Goal: Information Seeking & Learning: Learn about a topic

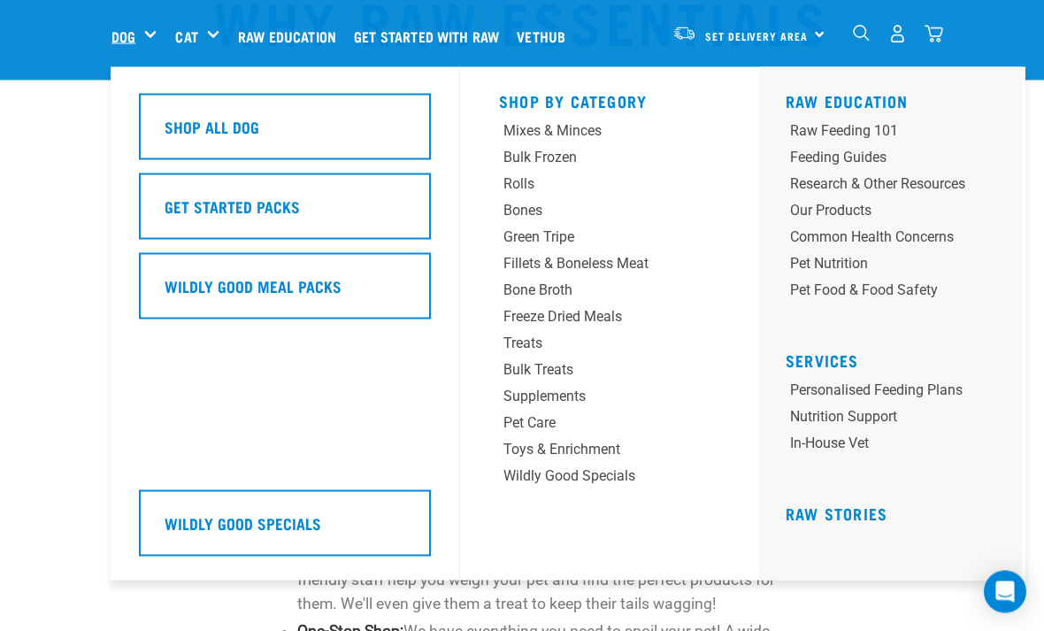
scroll to position [104, 0]
click at [824, 136] on div "Raw Feeding 101" at bounding box center [877, 130] width 175 height 21
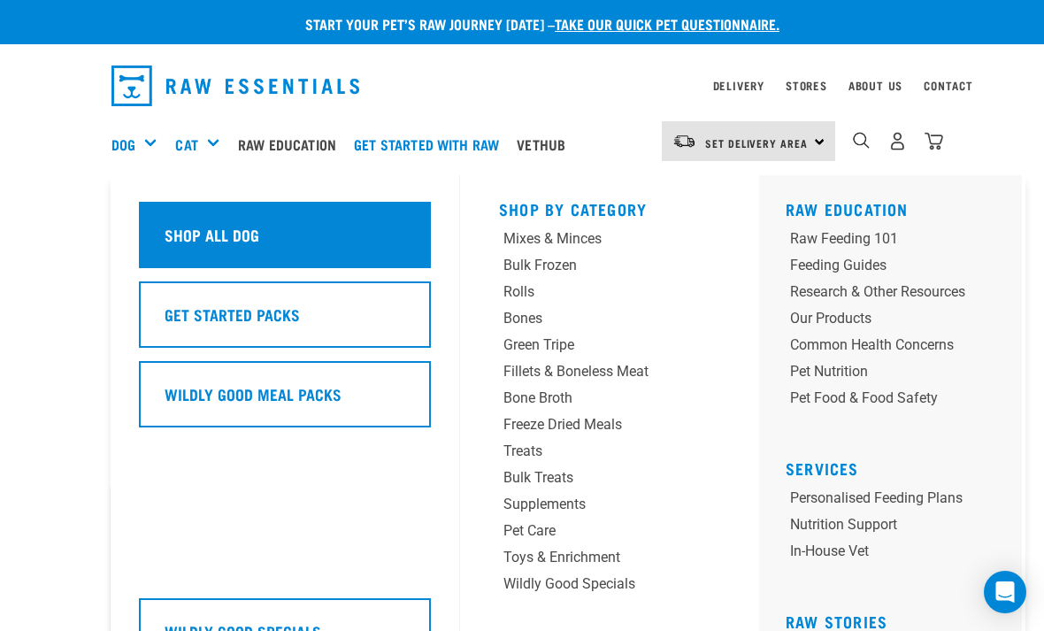
click at [262, 244] on div "Shop All Dog" at bounding box center [285, 235] width 292 height 66
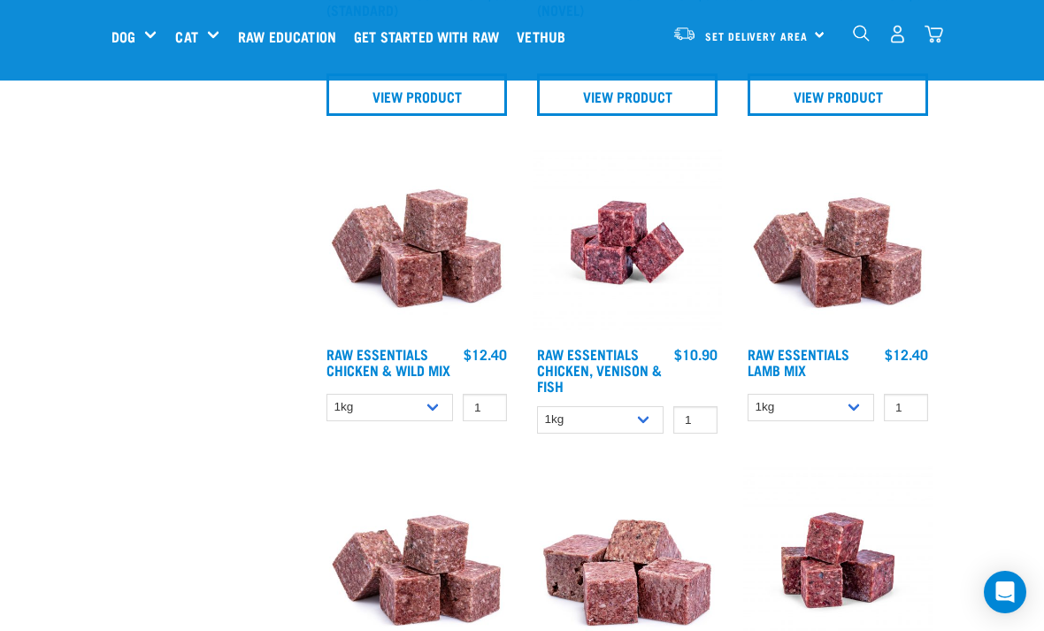
scroll to position [1140, 0]
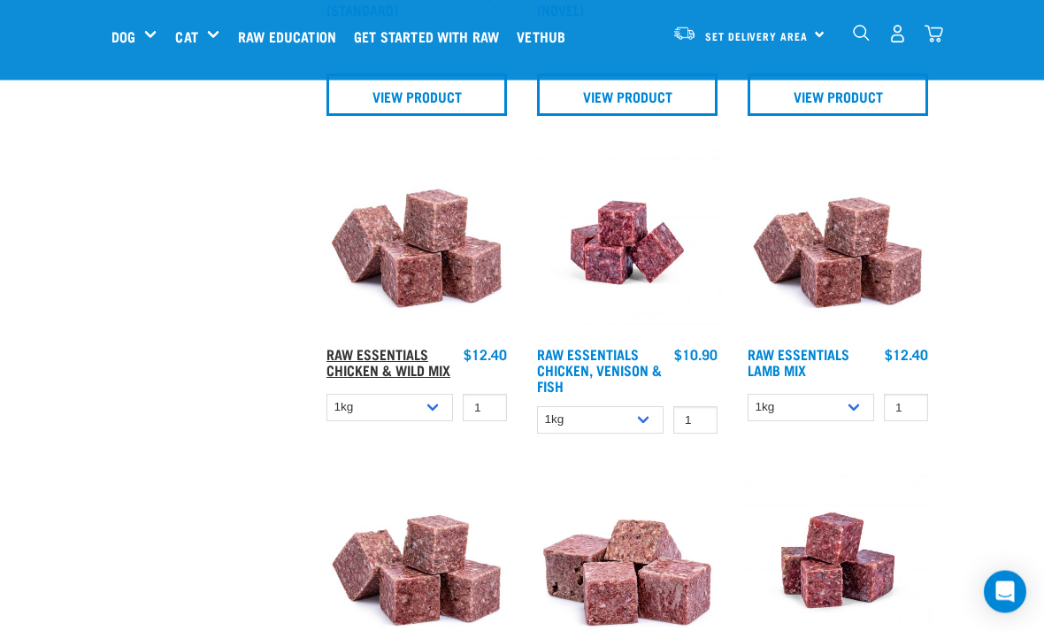
click at [373, 370] on link "Raw Essentials Chicken & Wild Mix" at bounding box center [388, 362] width 124 height 24
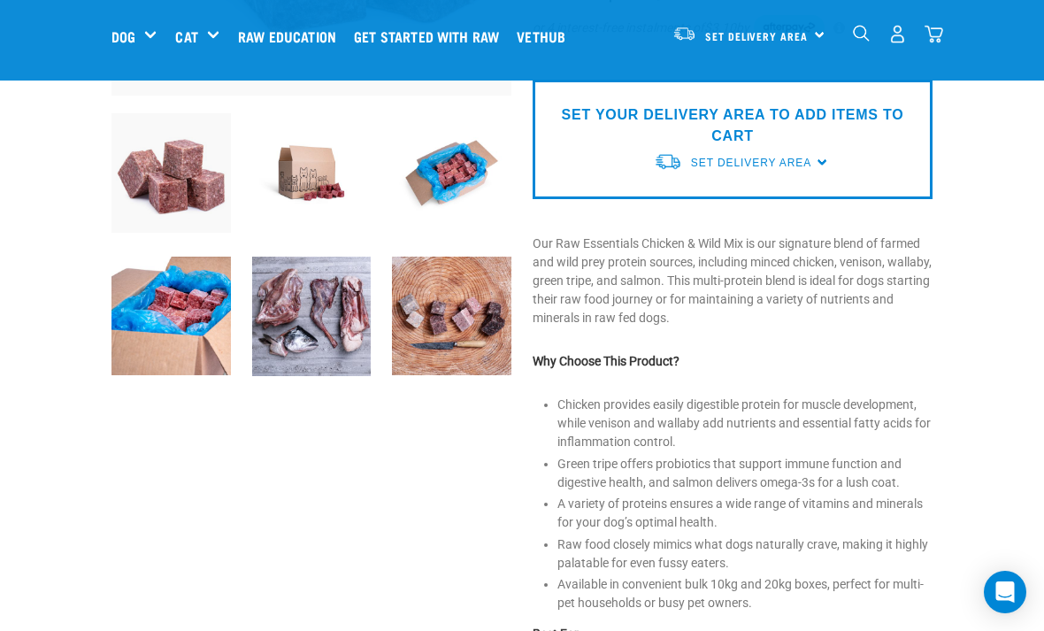
scroll to position [433, 0]
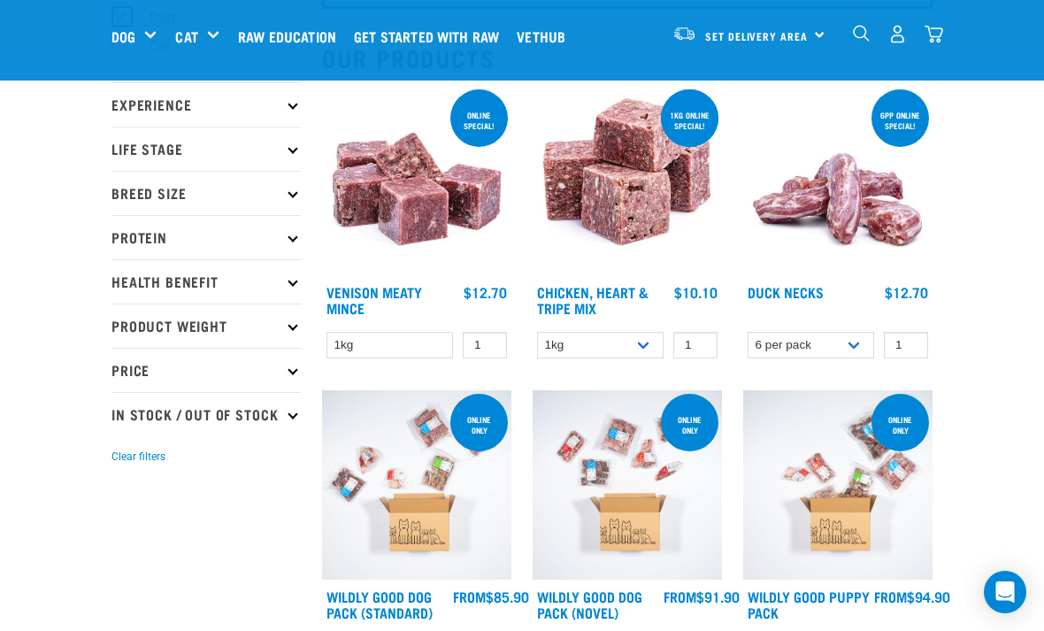
scroll to position [163, 0]
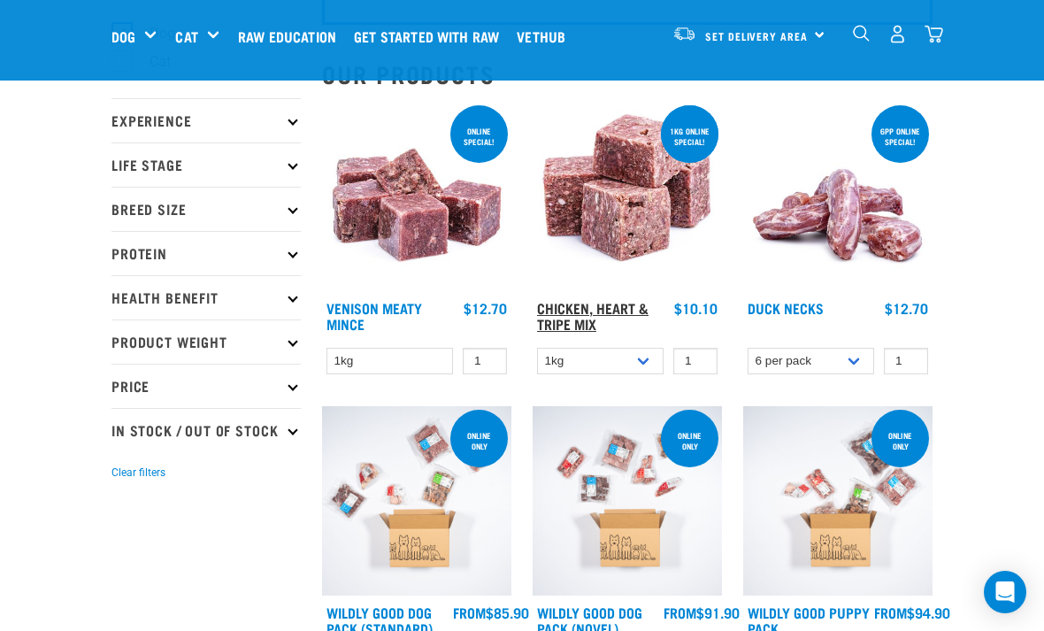
click at [597, 306] on link "Chicken, Heart & Tripe Mix" at bounding box center [592, 315] width 111 height 24
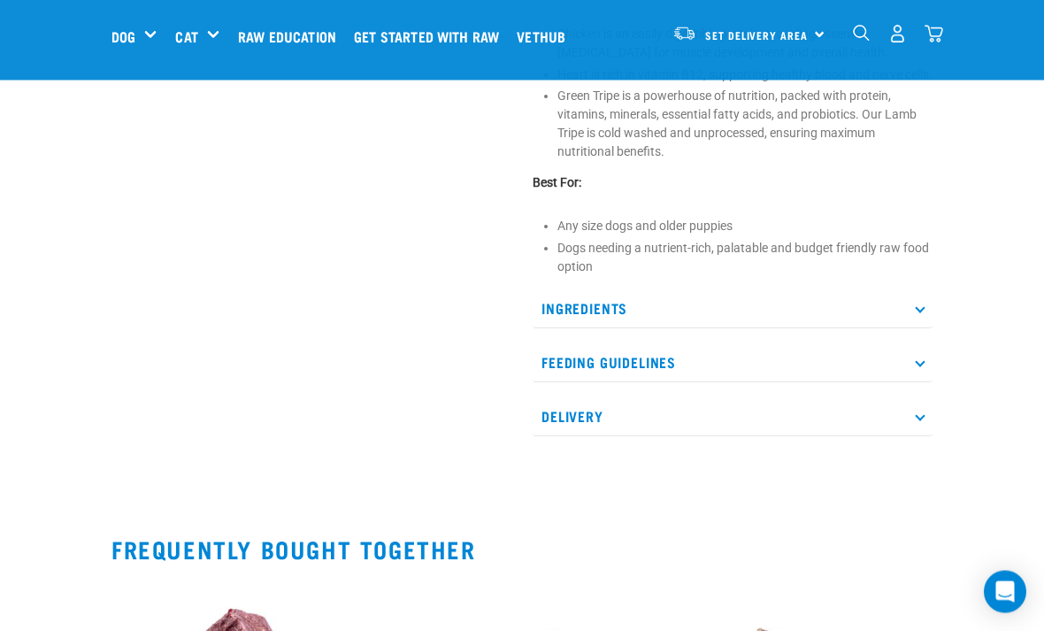
scroll to position [759, 0]
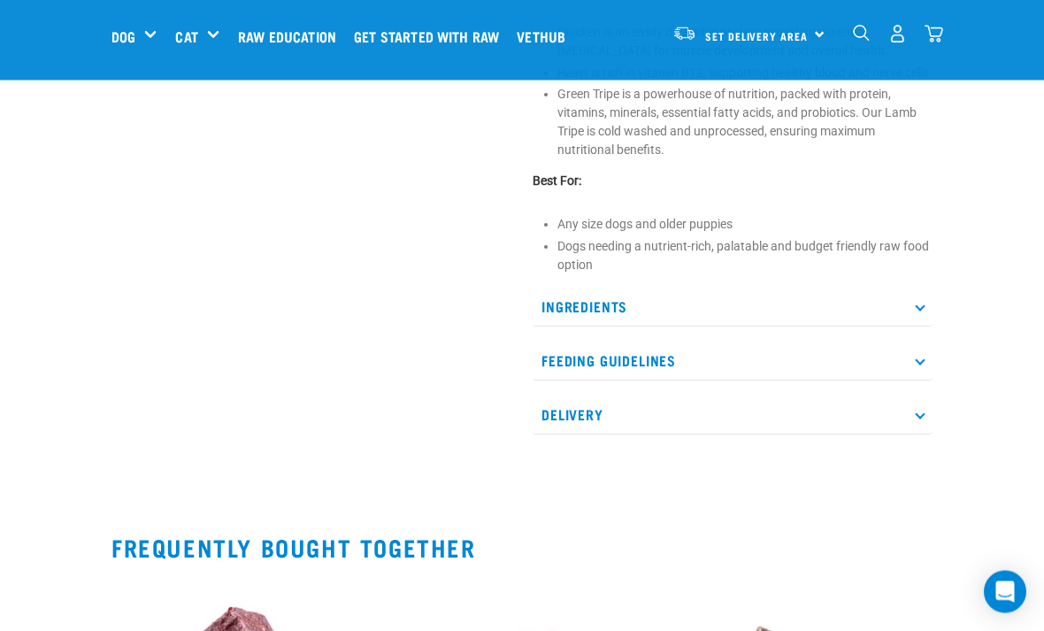
click at [924, 327] on p "Ingredients" at bounding box center [732, 307] width 400 height 40
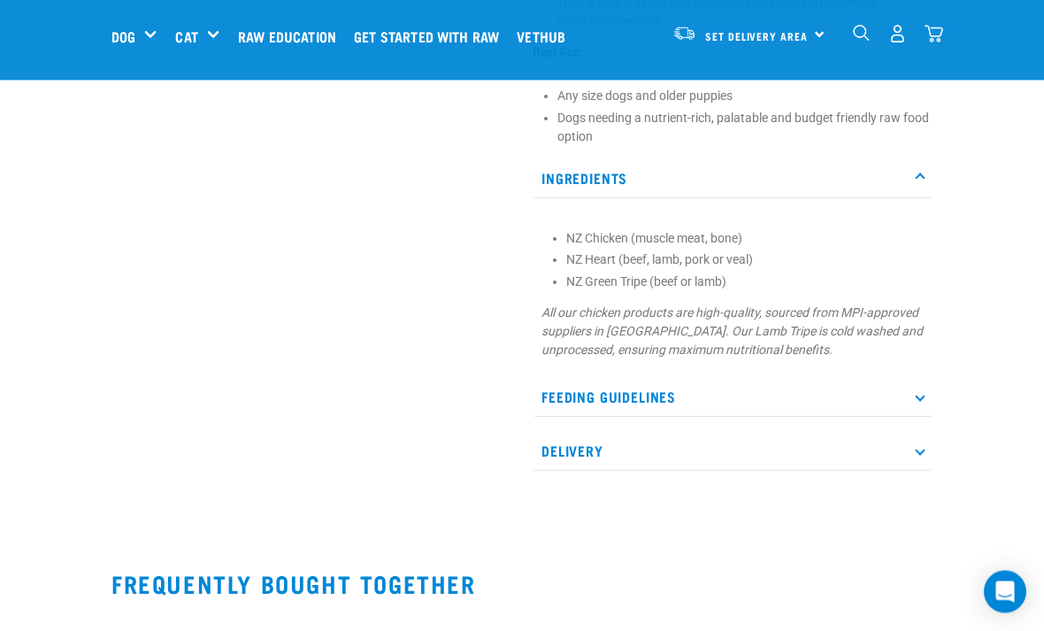
scroll to position [888, 0]
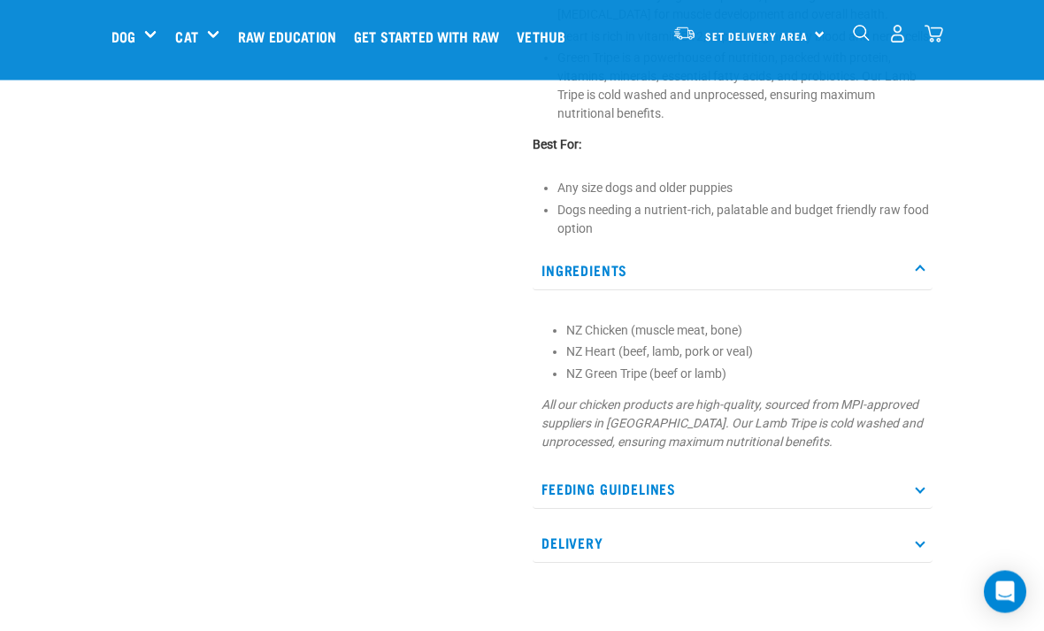
click at [921, 275] on icon at bounding box center [920, 270] width 10 height 10
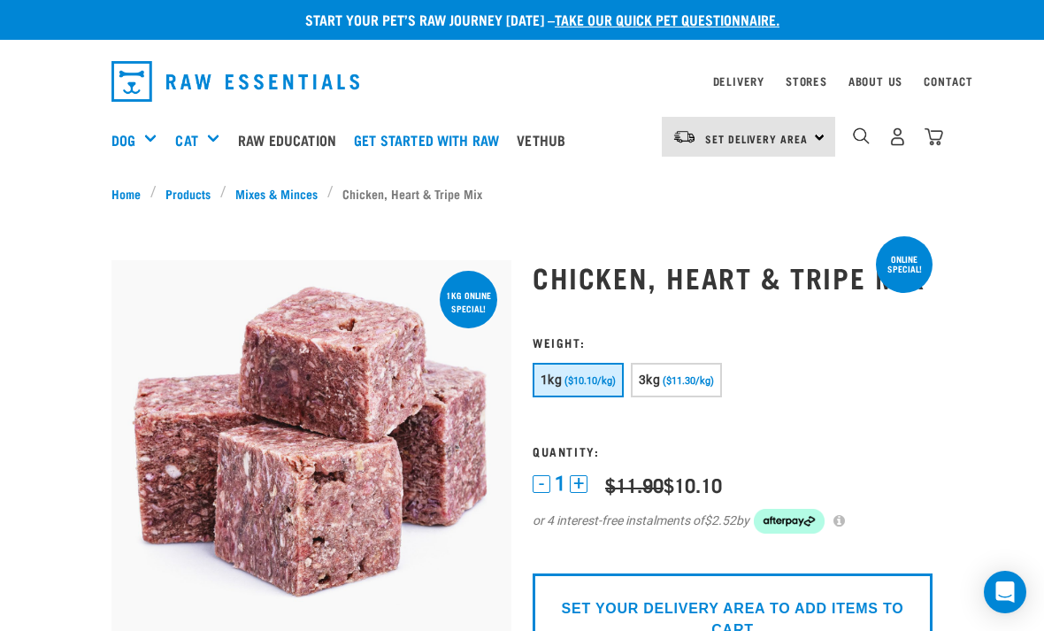
scroll to position [14, 0]
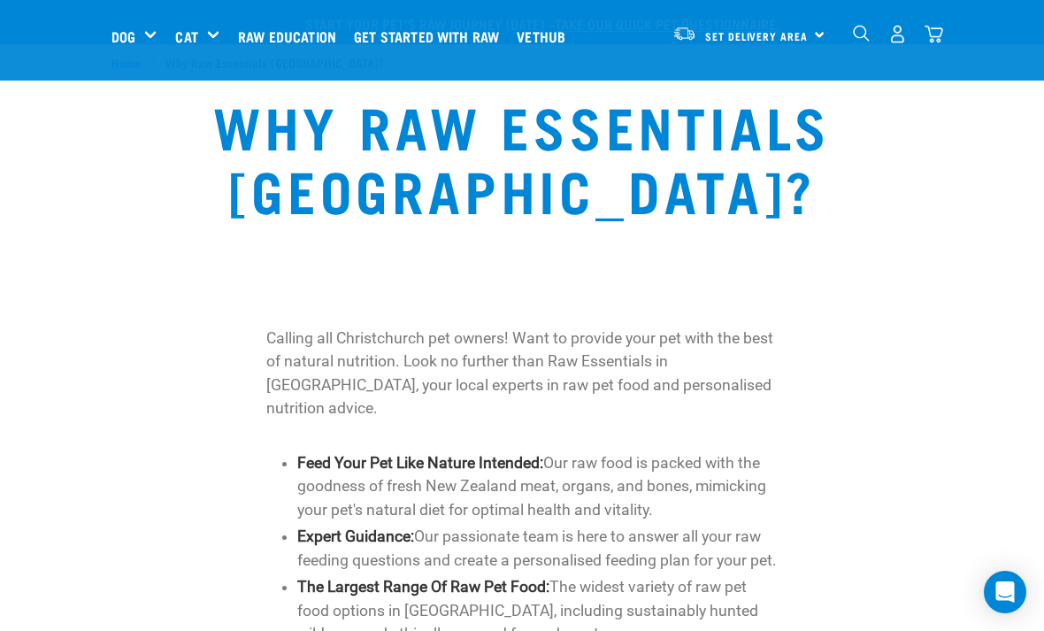
scroll to position [104, 0]
